Goal: Information Seeking & Learning: Check status

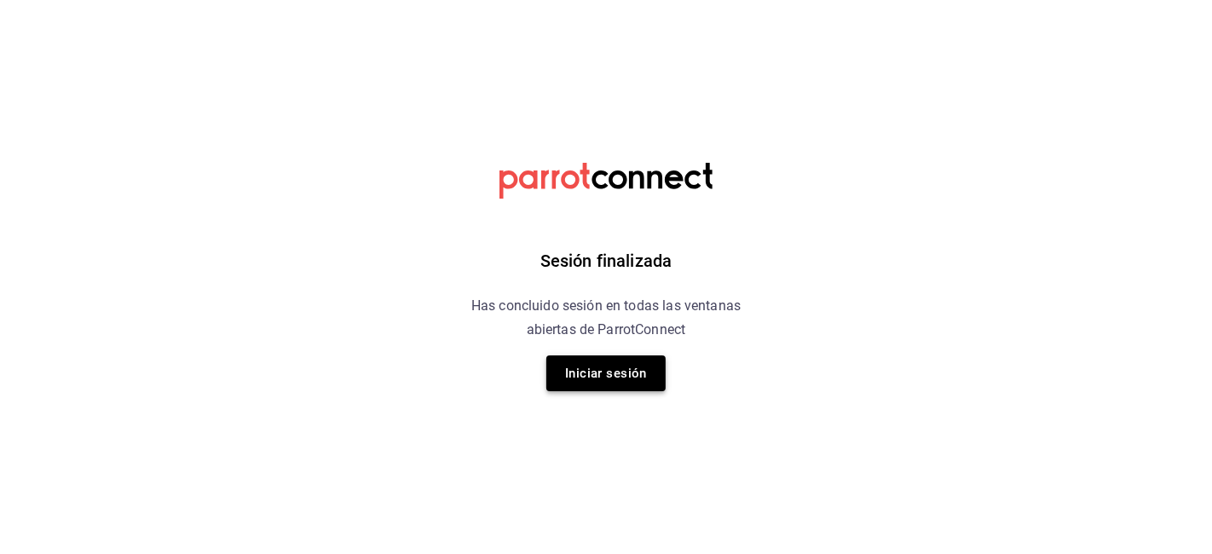
click at [597, 365] on button "Iniciar sesión" at bounding box center [605, 373] width 119 height 36
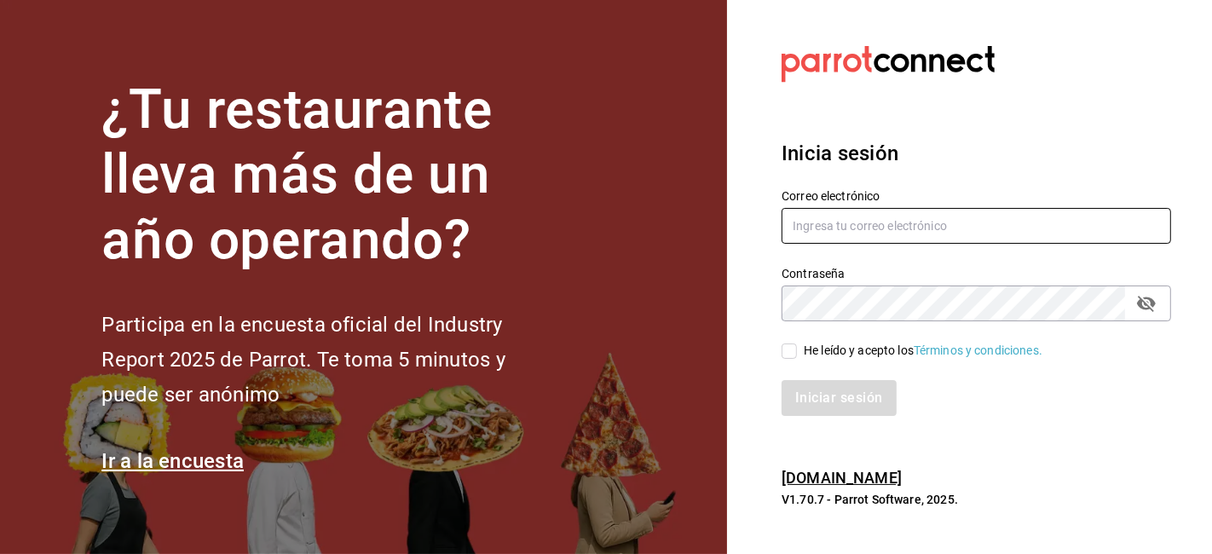
type input "gerencia@desquite.mx"
click at [789, 352] on input "He leído y acepto los Términos y condiciones." at bounding box center [789, 350] width 15 height 15
checkbox input "true"
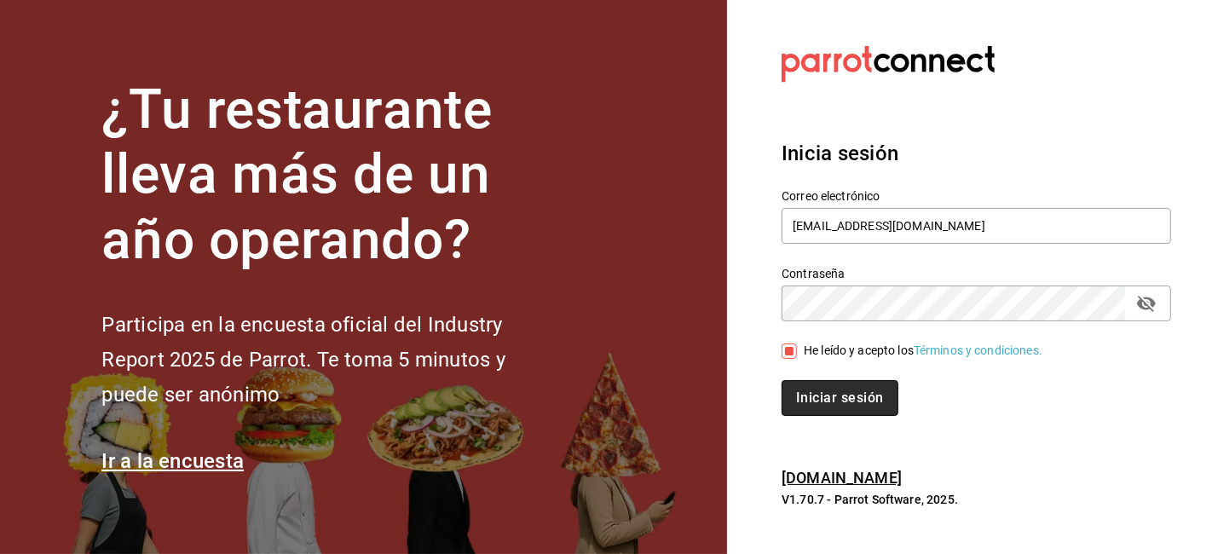
click at [819, 394] on button "Iniciar sesión" at bounding box center [840, 398] width 116 height 36
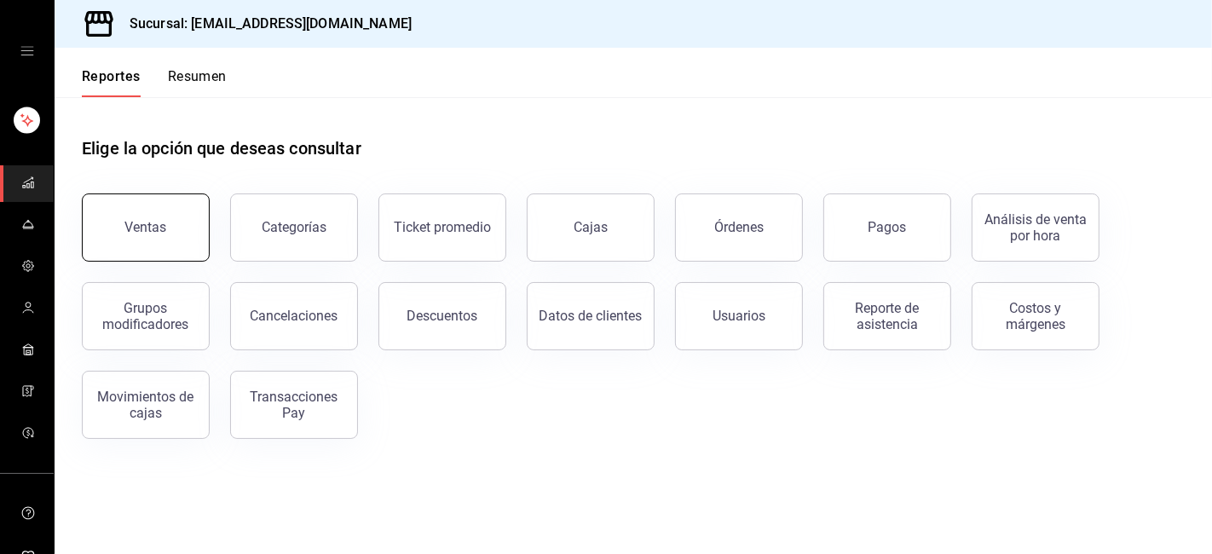
click at [169, 220] on button "Ventas" at bounding box center [146, 227] width 128 height 68
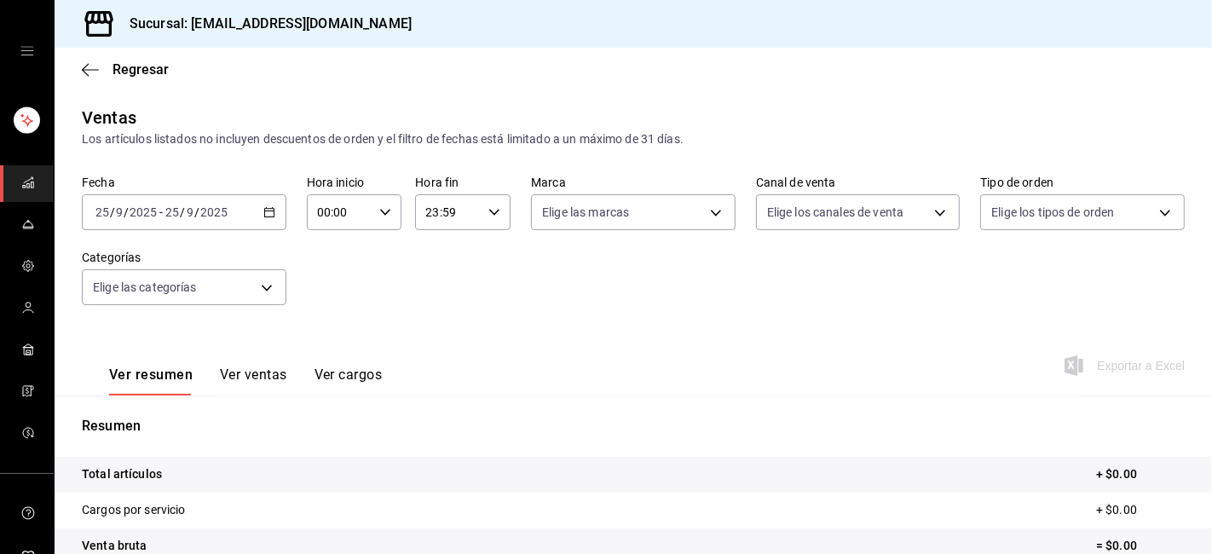
click at [265, 215] on icon "button" at bounding box center [269, 212] width 12 height 12
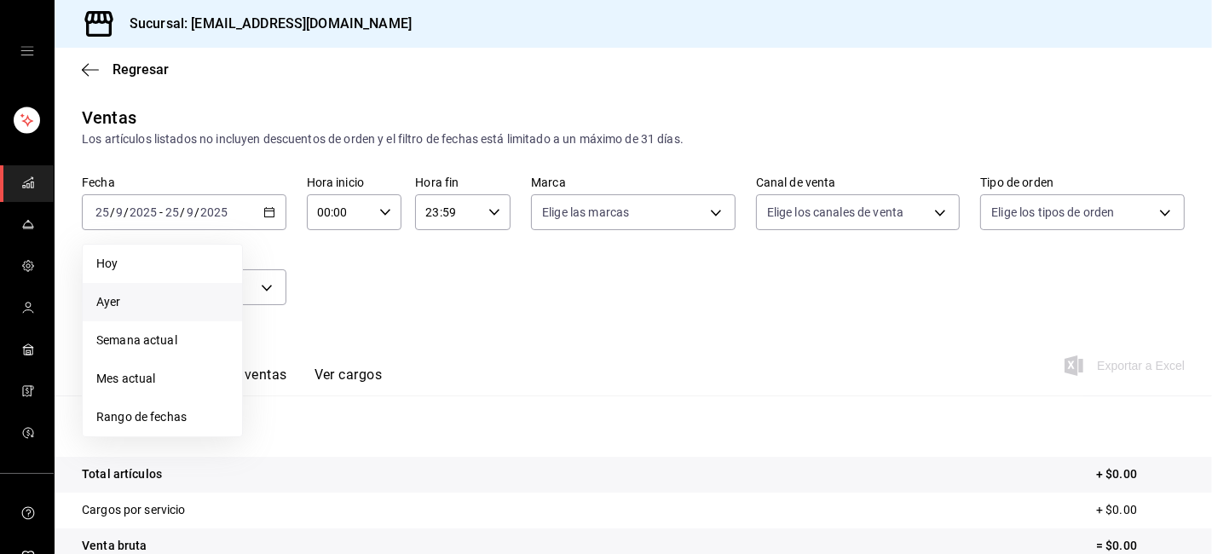
click at [106, 307] on span "Ayer" at bounding box center [162, 302] width 132 height 18
click at [106, 307] on div "Fecha [DATE] [DATE] - [DATE] [DATE] [DATE] [DATE] Semana actual Mes actual Rang…" at bounding box center [633, 251] width 1103 height 150
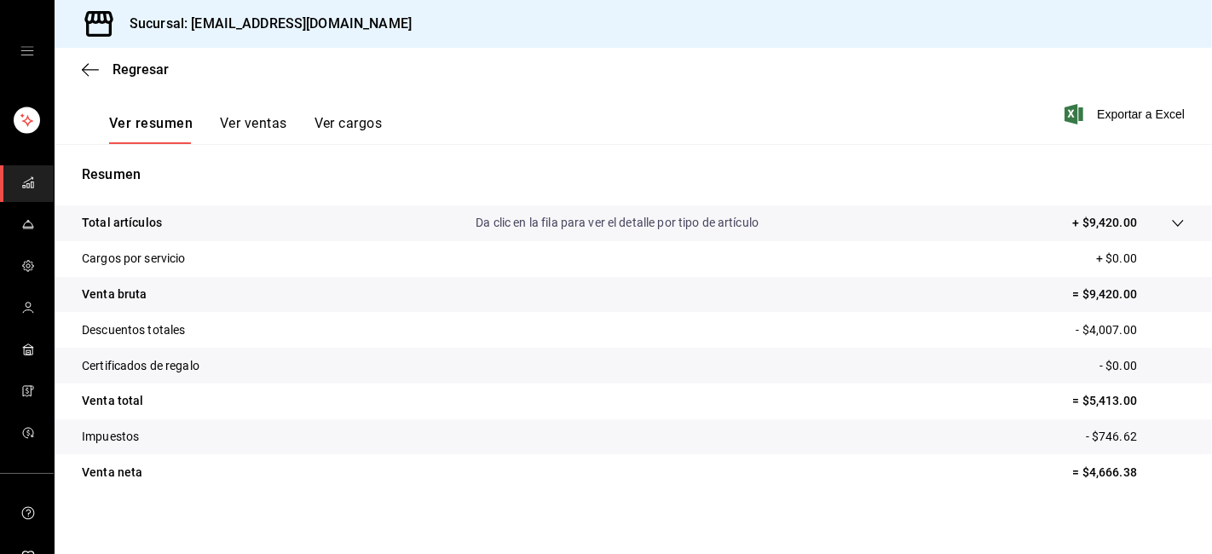
scroll to position [263, 0]
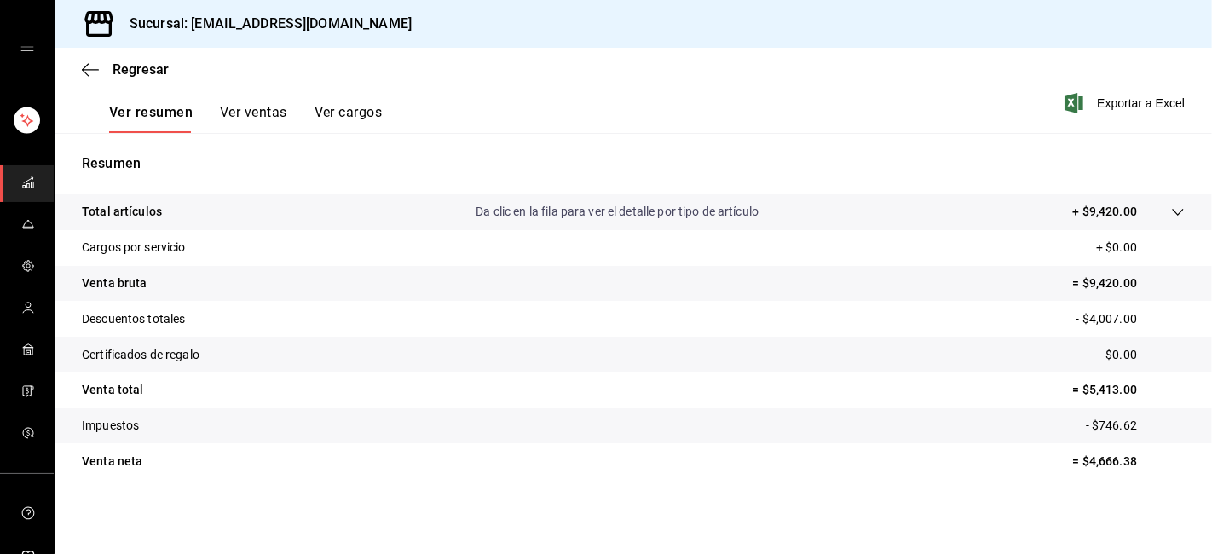
click at [339, 124] on button "Ver cargos" at bounding box center [349, 118] width 68 height 29
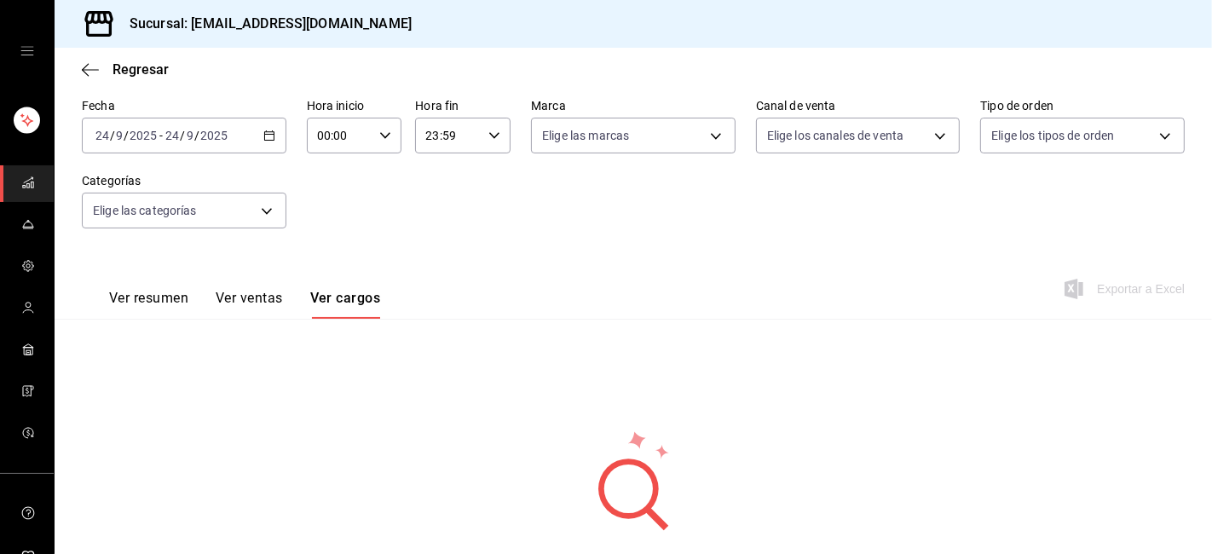
scroll to position [168, 0]
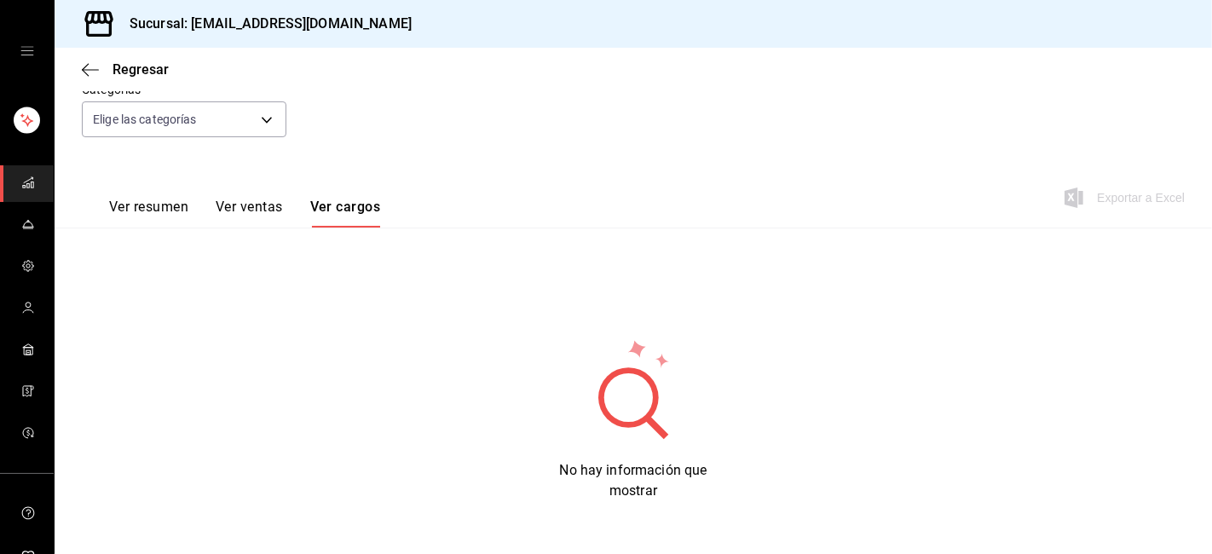
click at [257, 214] on button "Ver ventas" at bounding box center [249, 213] width 67 height 29
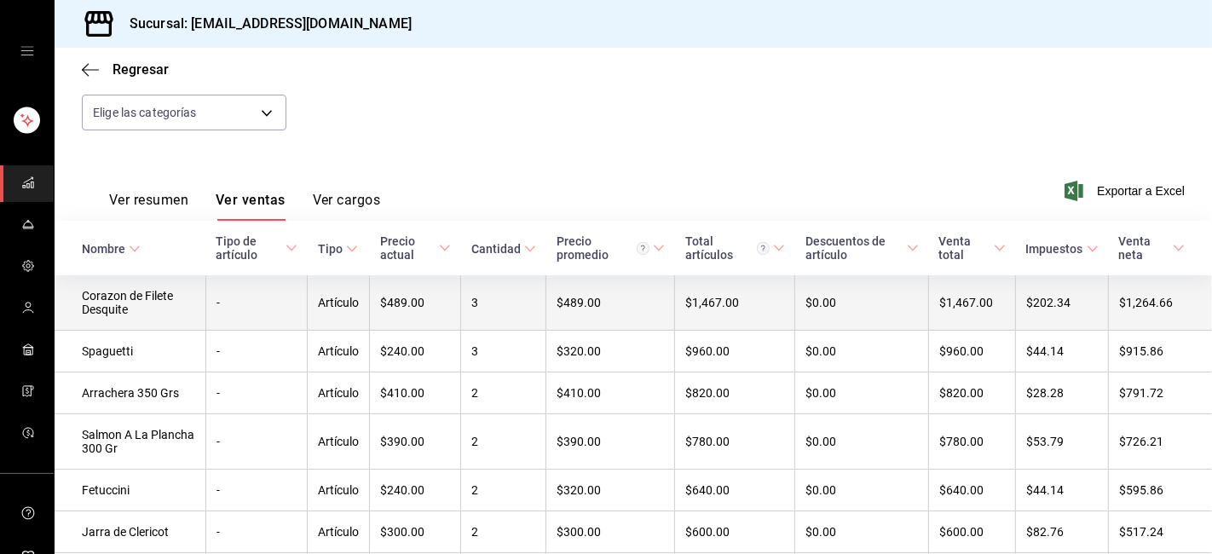
scroll to position [176, 0]
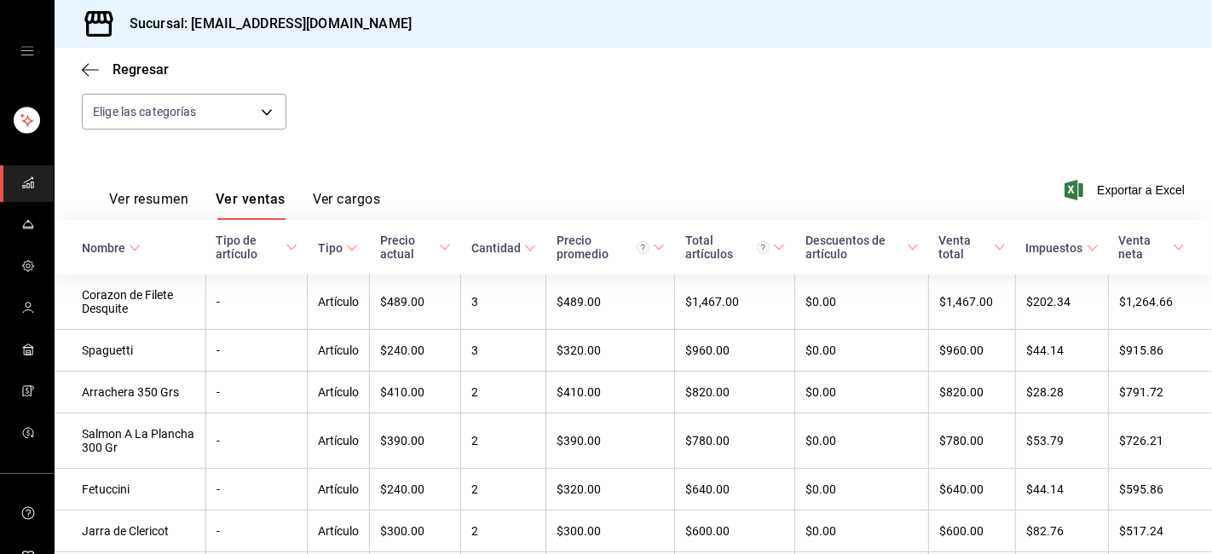
click at [155, 206] on button "Ver resumen" at bounding box center [148, 205] width 79 height 29
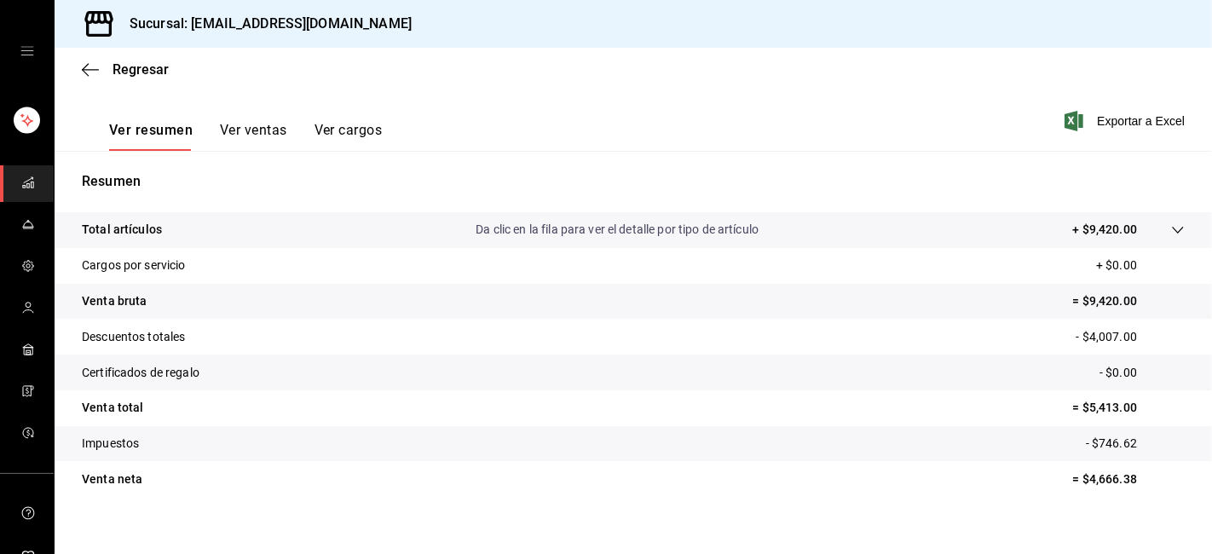
scroll to position [263, 0]
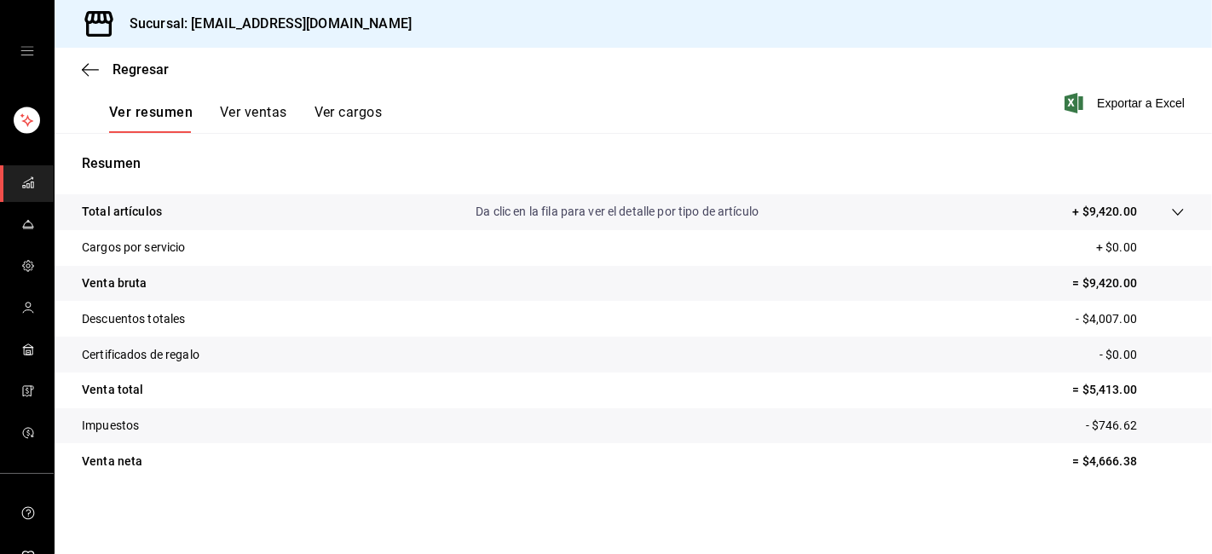
click at [331, 129] on button "Ver cargos" at bounding box center [349, 118] width 68 height 29
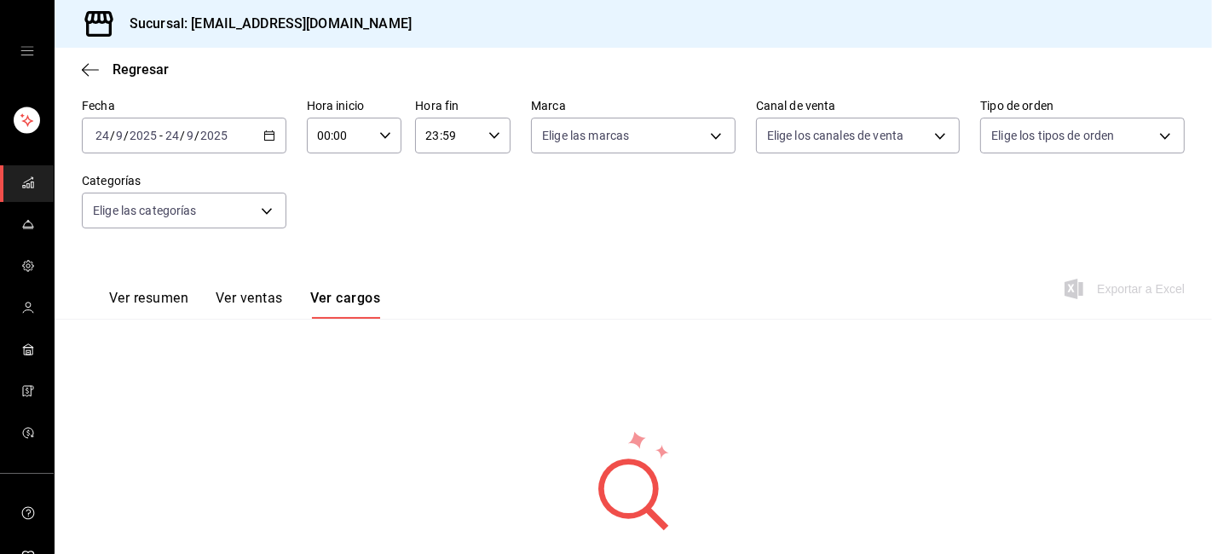
scroll to position [168, 0]
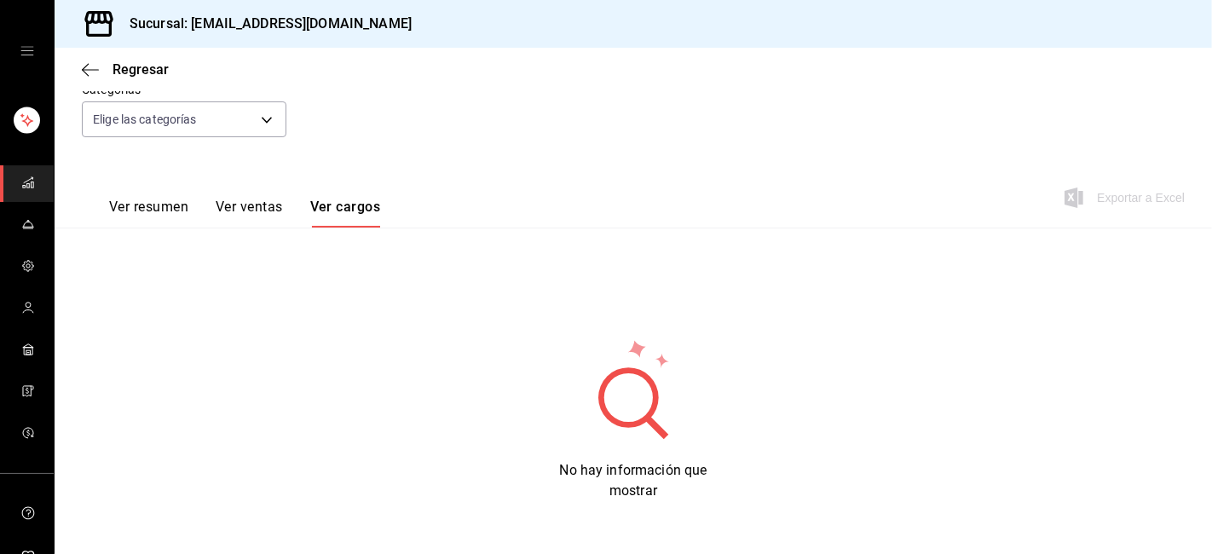
click at [247, 203] on button "Ver ventas" at bounding box center [249, 213] width 67 height 29
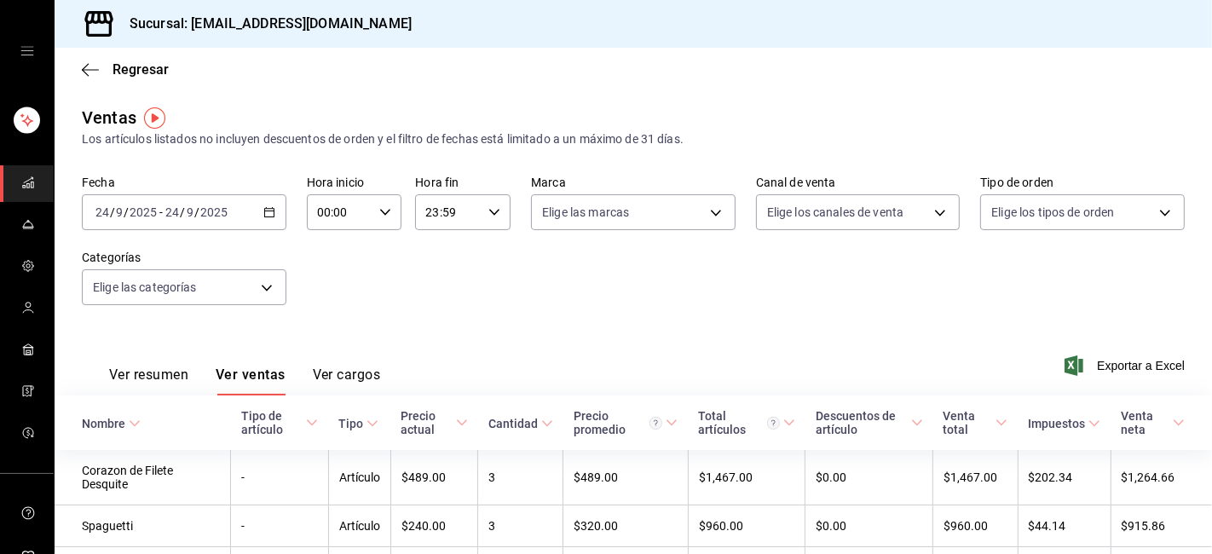
click at [163, 368] on button "Ver resumen" at bounding box center [148, 381] width 79 height 29
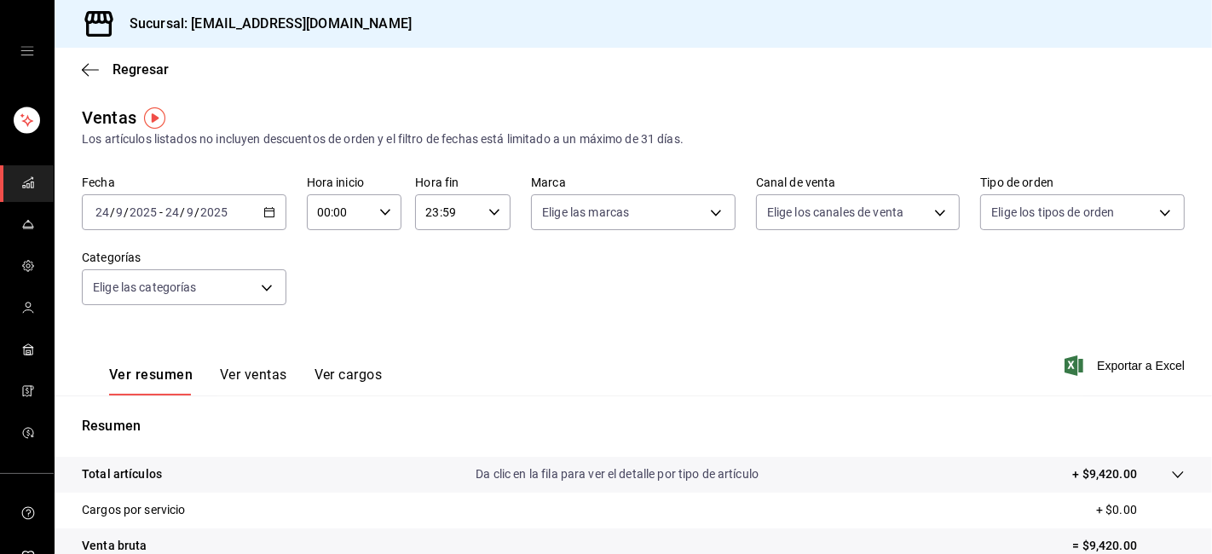
click at [273, 372] on button "Ver ventas" at bounding box center [253, 381] width 67 height 29
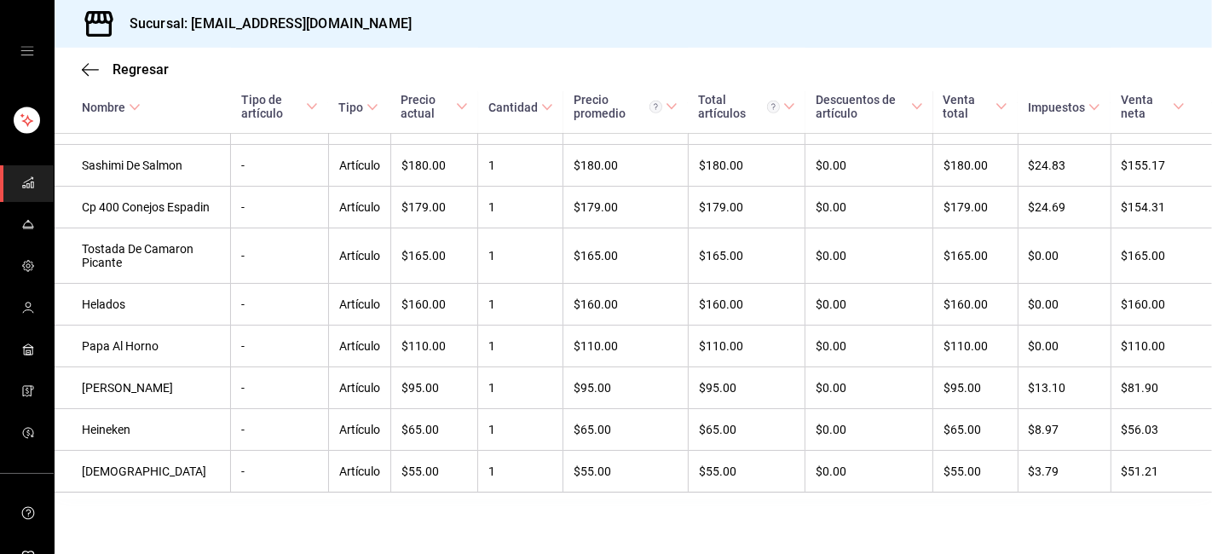
scroll to position [1094, 0]
click at [89, 72] on icon "button" at bounding box center [90, 69] width 17 height 15
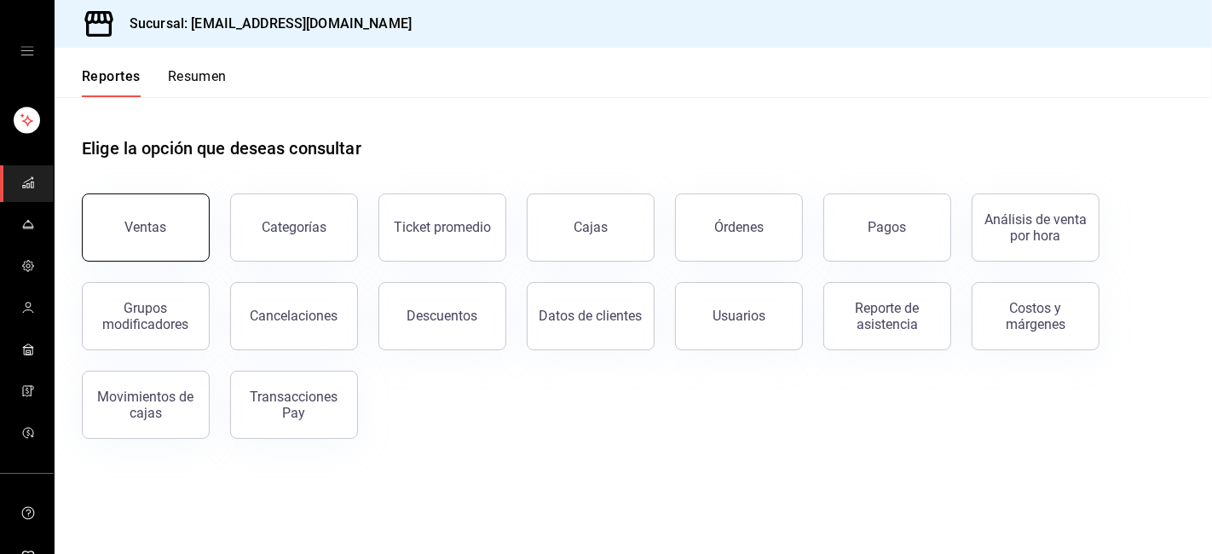
click at [165, 256] on button "Ventas" at bounding box center [146, 227] width 128 height 68
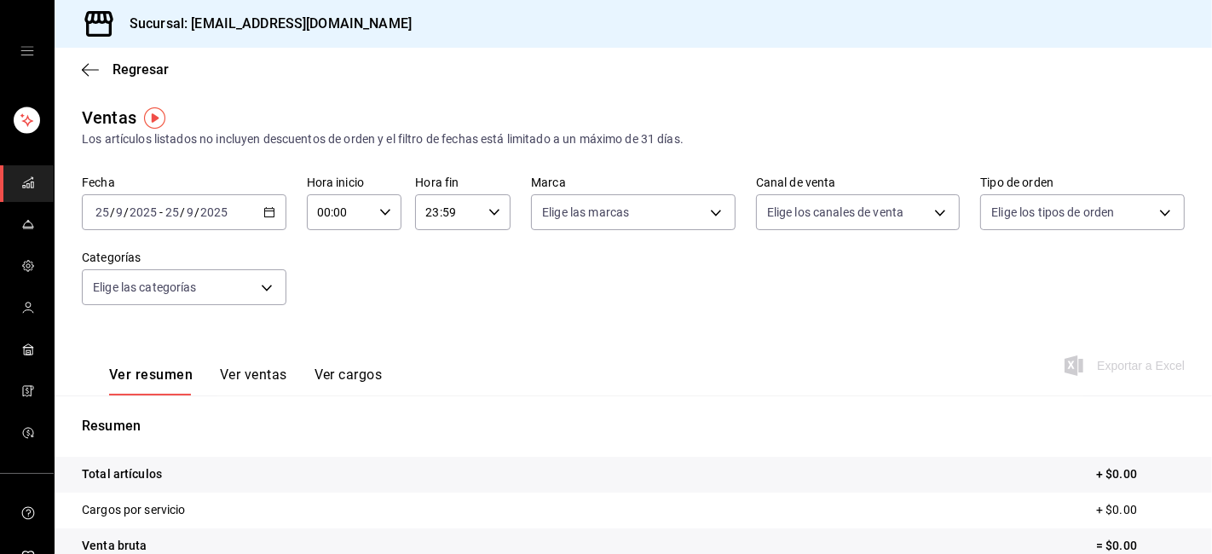
click at [266, 218] on icon "button" at bounding box center [269, 212] width 12 height 12
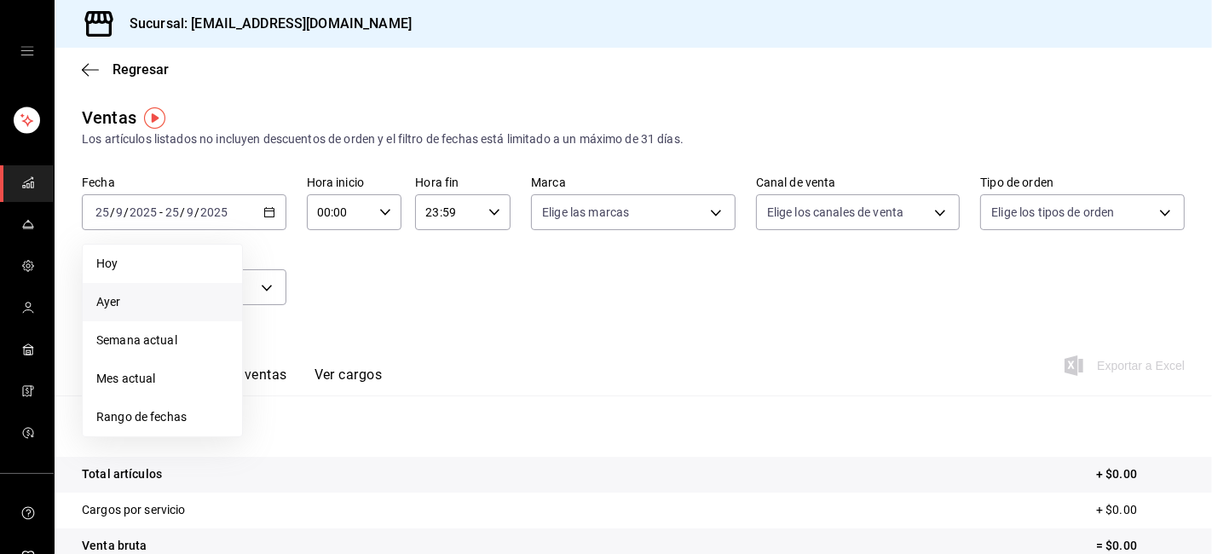
click at [106, 303] on span "Ayer" at bounding box center [162, 302] width 132 height 18
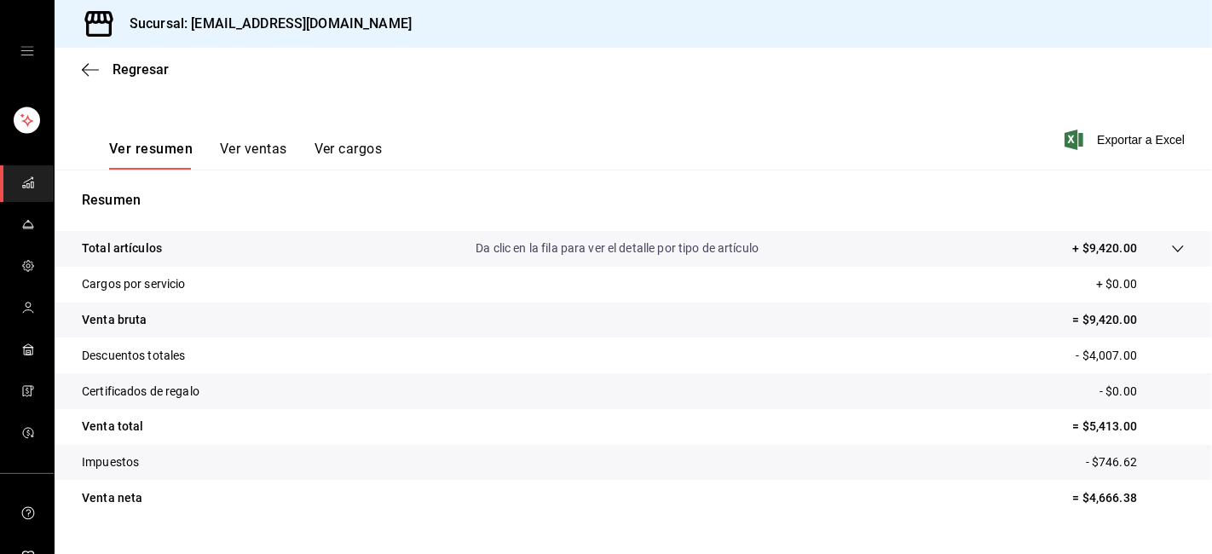
scroll to position [263, 0]
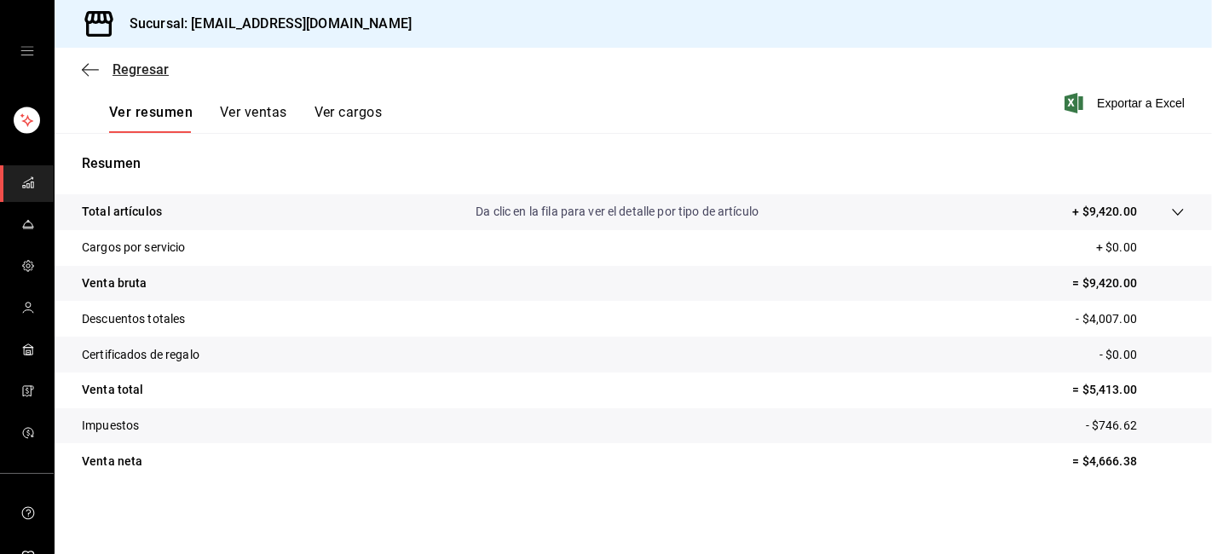
click at [89, 69] on icon "button" at bounding box center [90, 69] width 17 height 15
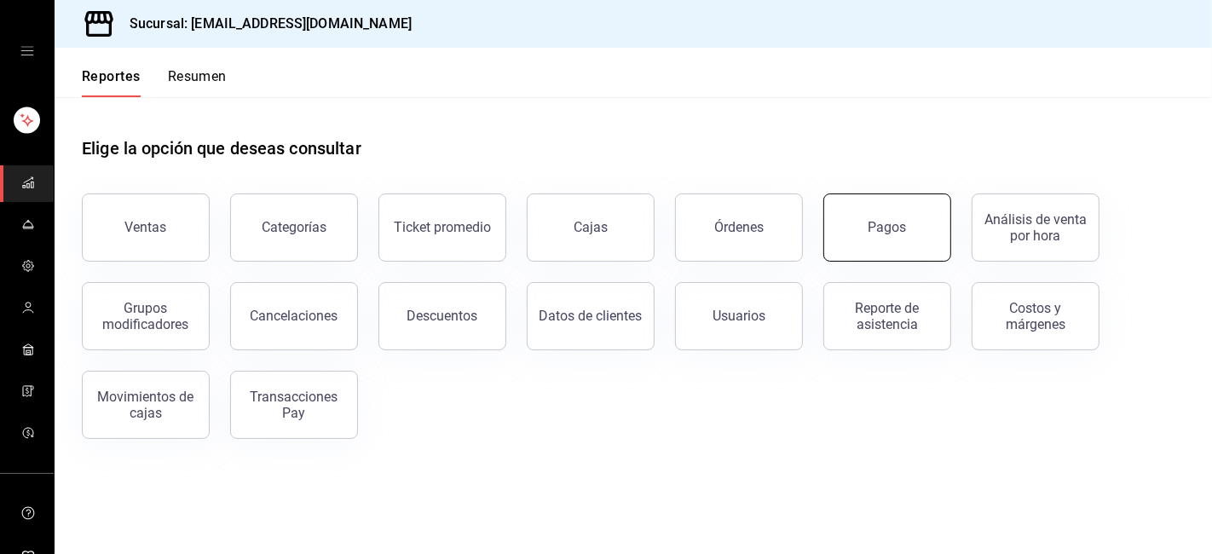
click at [872, 237] on button "Pagos" at bounding box center [887, 227] width 128 height 68
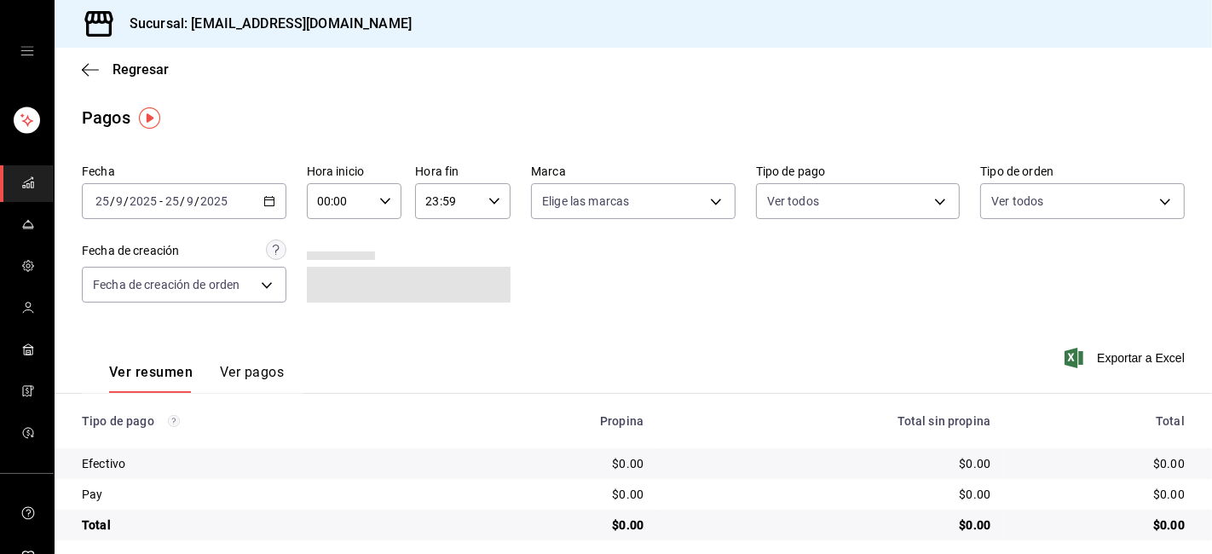
click at [268, 198] on \(Stroke\) "button" at bounding box center [269, 201] width 10 height 9
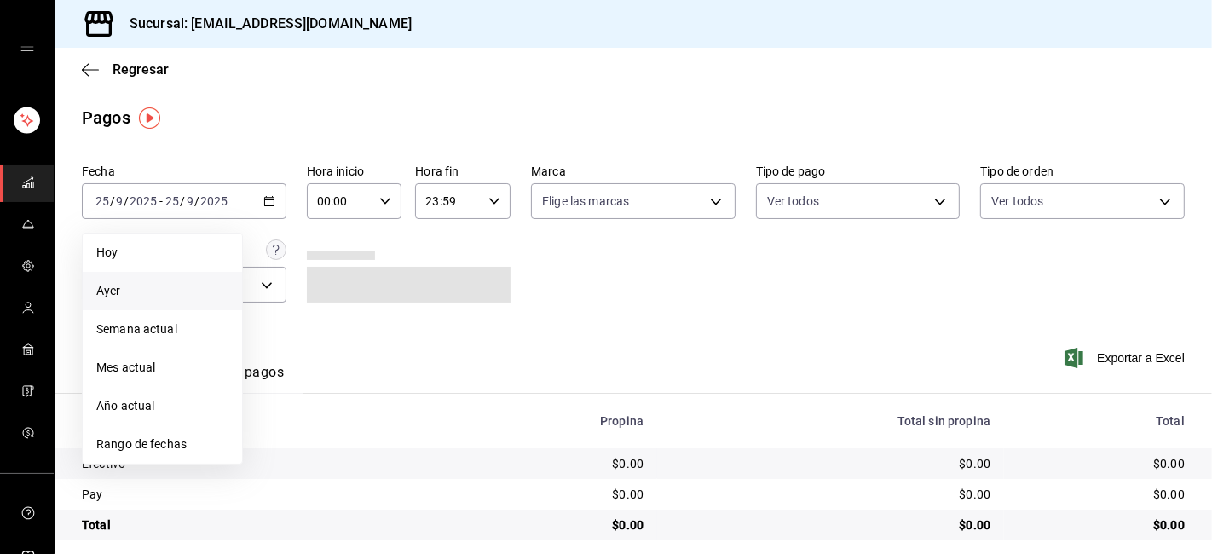
click at [112, 292] on span "Ayer" at bounding box center [162, 291] width 132 height 18
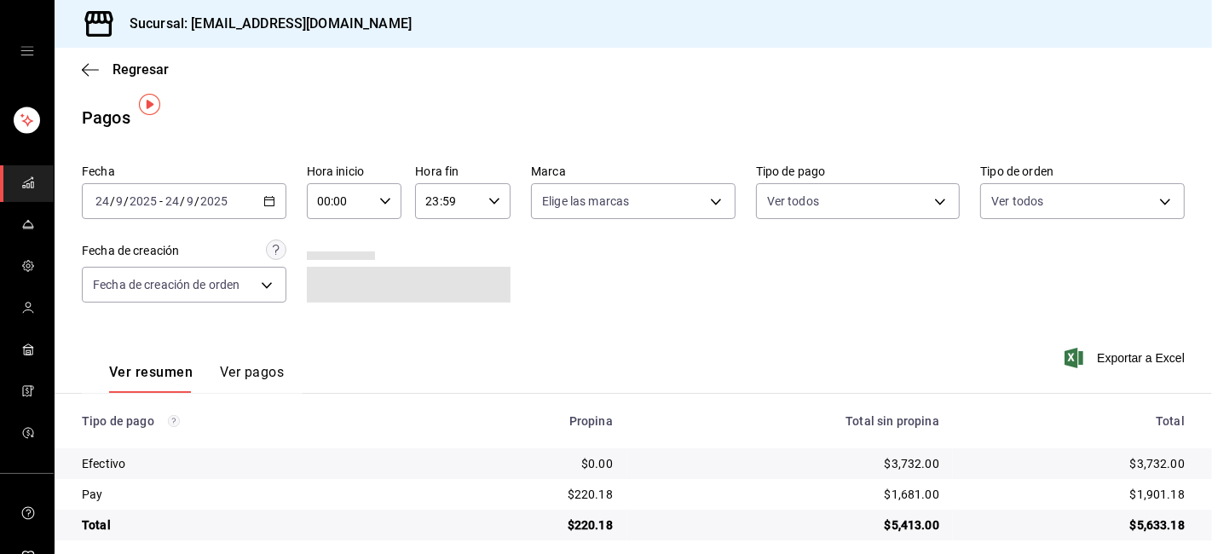
scroll to position [14, 0]
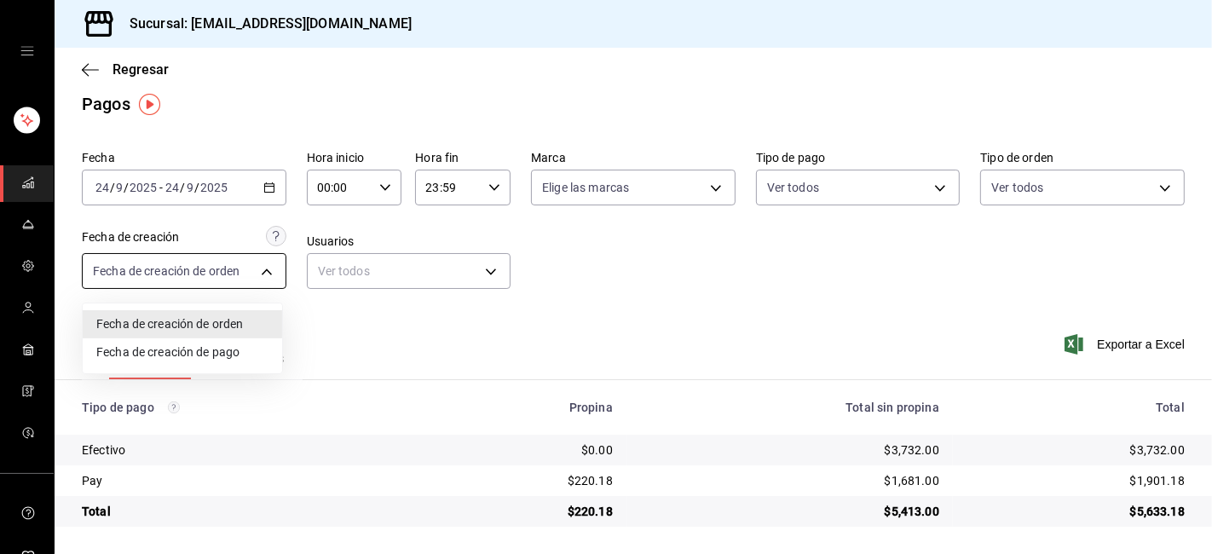
click at [257, 276] on body "Sucursal: [EMAIL_ADDRESS][DOMAIN_NAME] Regresar Pagos Fecha [DATE] [DATE] - [DA…" at bounding box center [606, 277] width 1212 height 554
click at [453, 280] on div at bounding box center [606, 277] width 1212 height 554
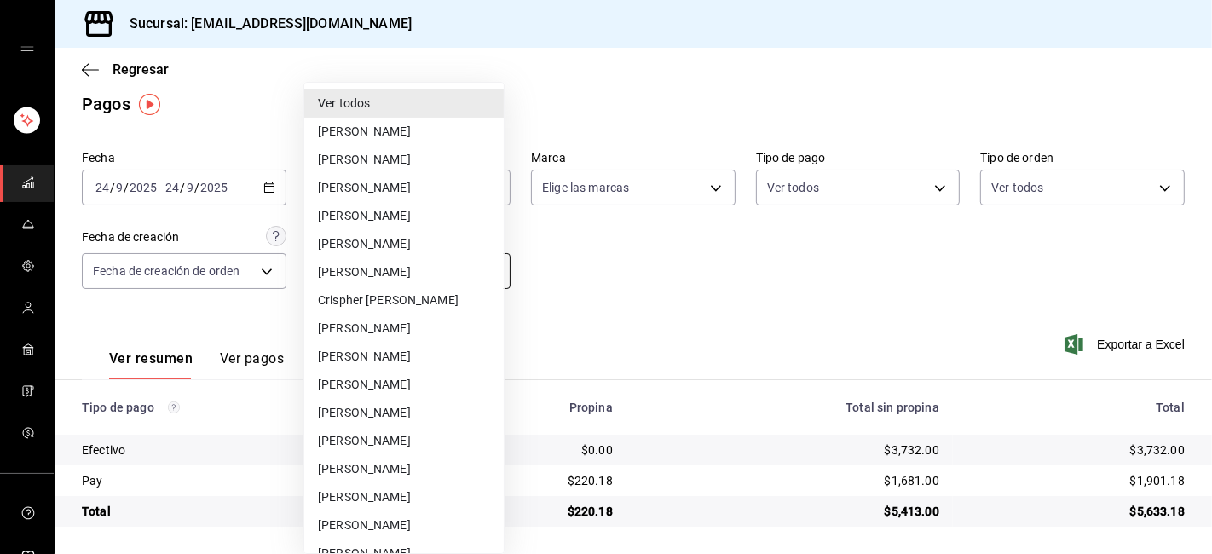
click at [486, 277] on body "Sucursal: [EMAIL_ADDRESS][DOMAIN_NAME] Regresar Pagos Fecha [DATE] [DATE] - [DA…" at bounding box center [606, 277] width 1212 height 554
click at [384, 184] on li "[PERSON_NAME]" at bounding box center [403, 188] width 199 height 28
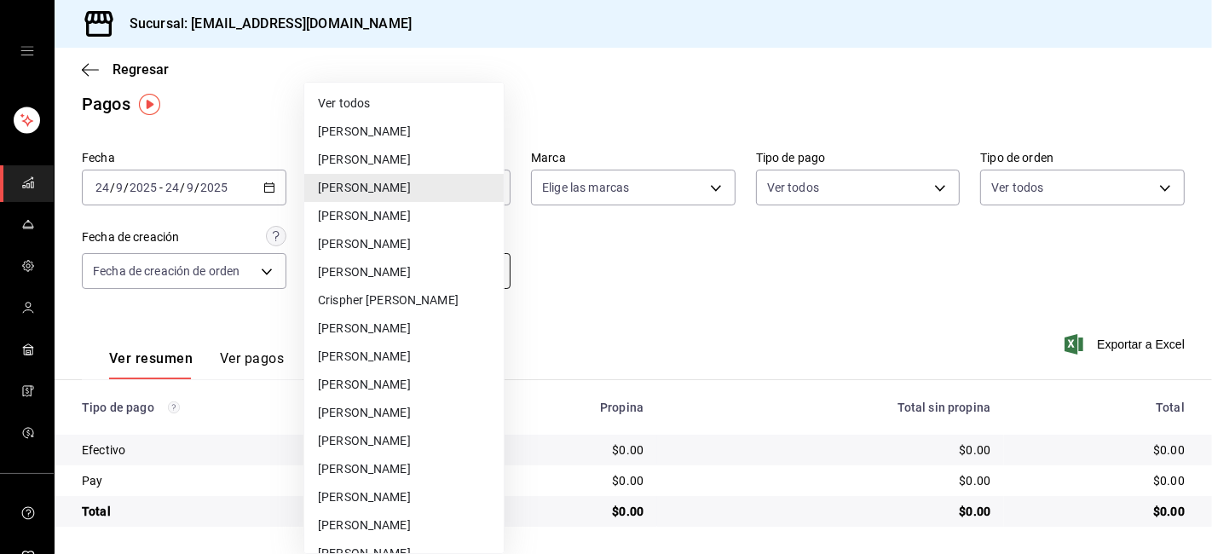
click at [484, 267] on body "Sucursal: [EMAIL_ADDRESS][DOMAIN_NAME] Regresar Pagos Fecha [DATE] [DATE] - [DA…" at bounding box center [606, 277] width 1212 height 554
click at [348, 102] on li "Ver todos" at bounding box center [403, 103] width 199 height 28
type input "null"
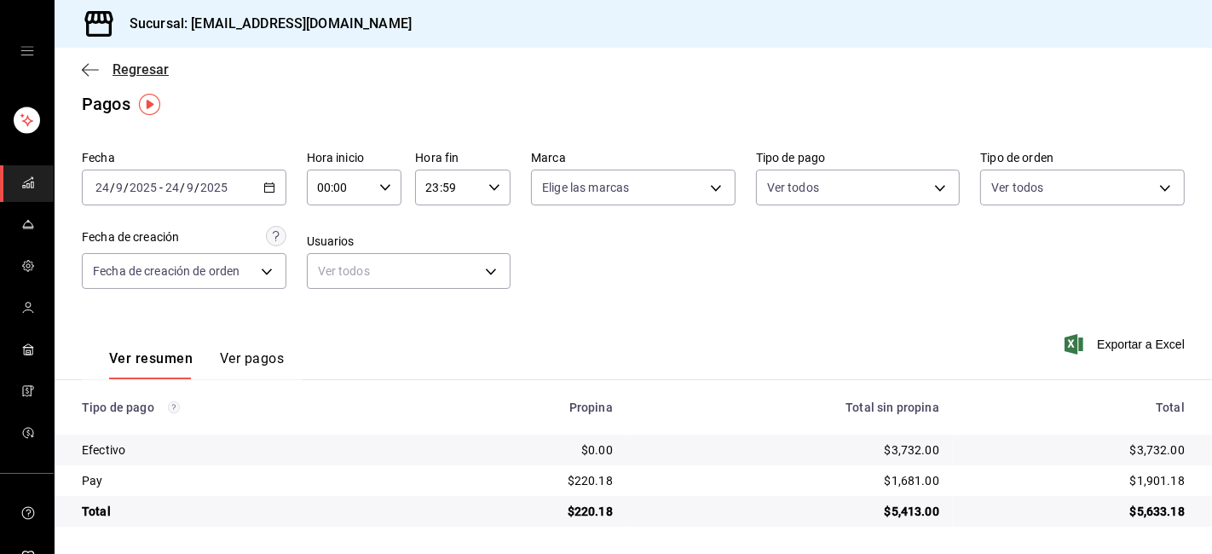
click at [92, 66] on icon "button" at bounding box center [90, 69] width 17 height 15
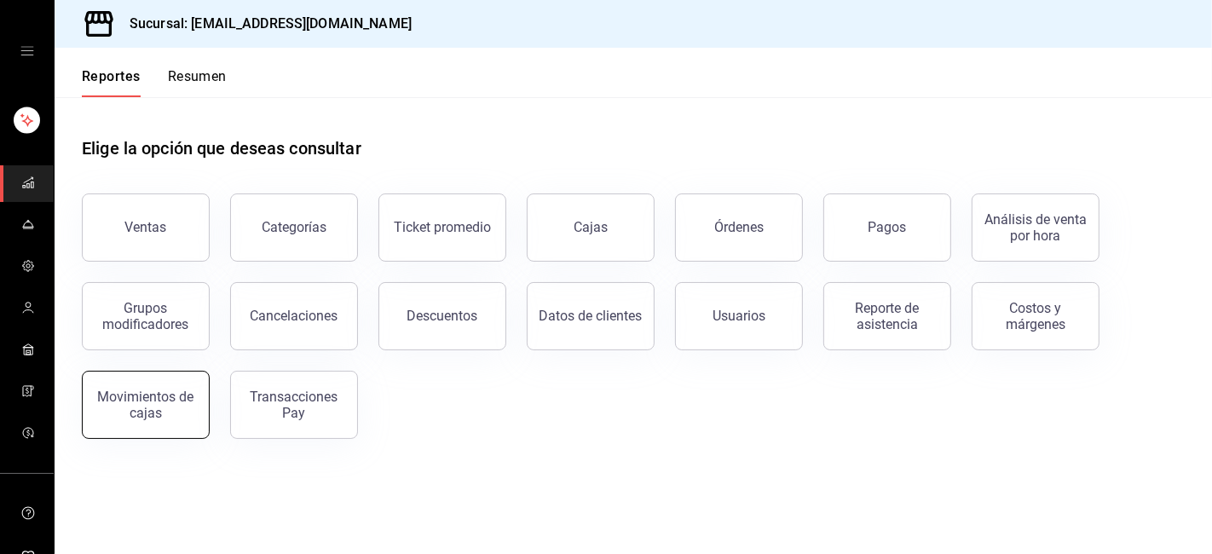
click at [174, 412] on div "Movimientos de cajas" at bounding box center [146, 405] width 106 height 32
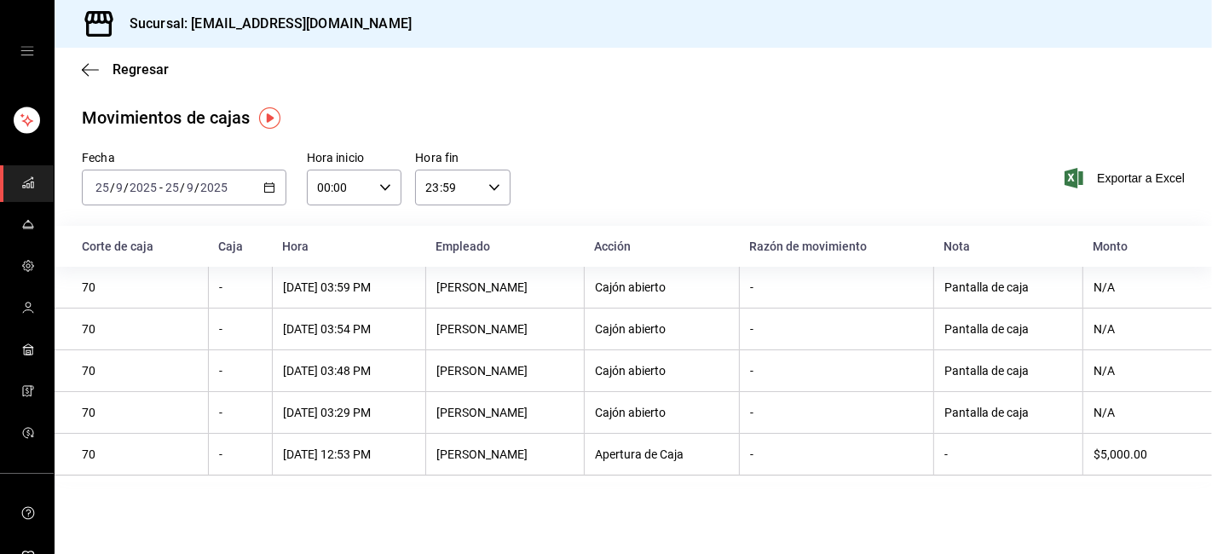
click at [271, 193] on \(Stroke\) "button" at bounding box center [269, 187] width 10 height 9
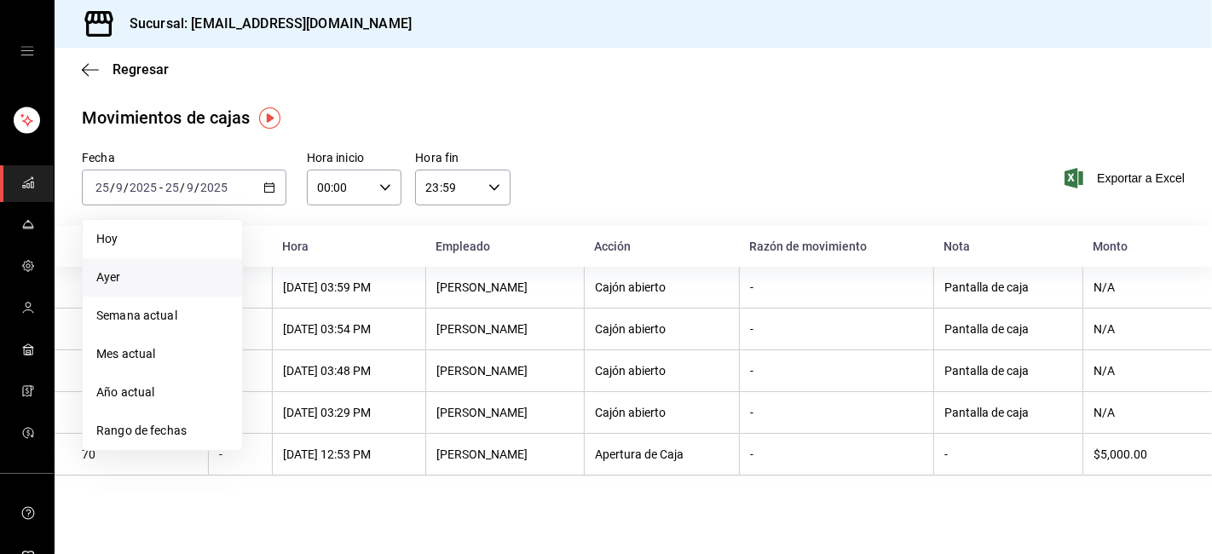
click at [107, 278] on span "Ayer" at bounding box center [162, 277] width 132 height 18
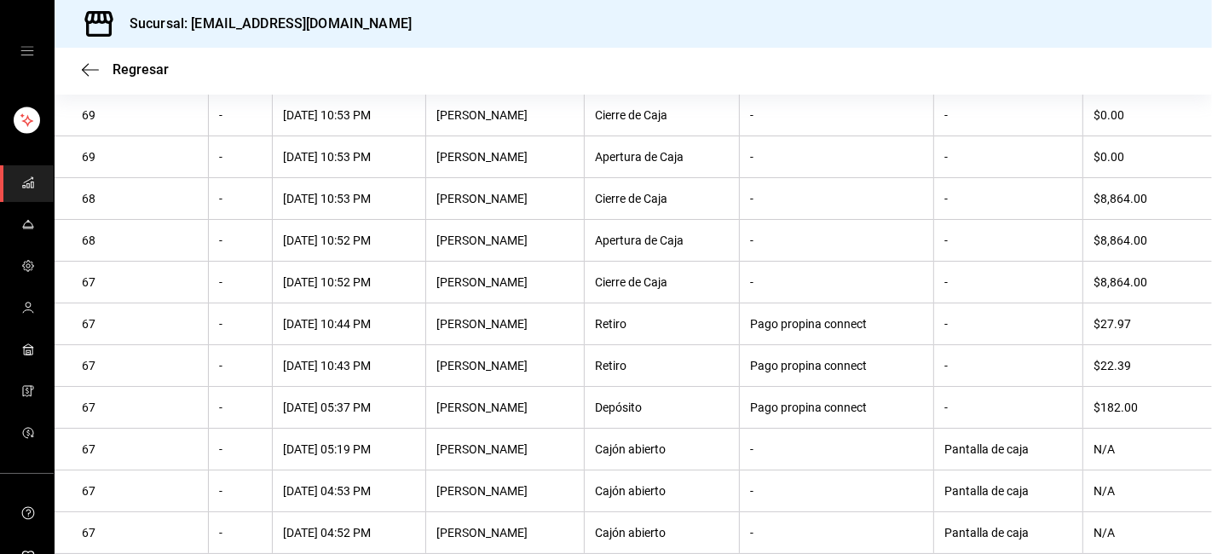
scroll to position [173, 0]
